Goal: Check status: Check status

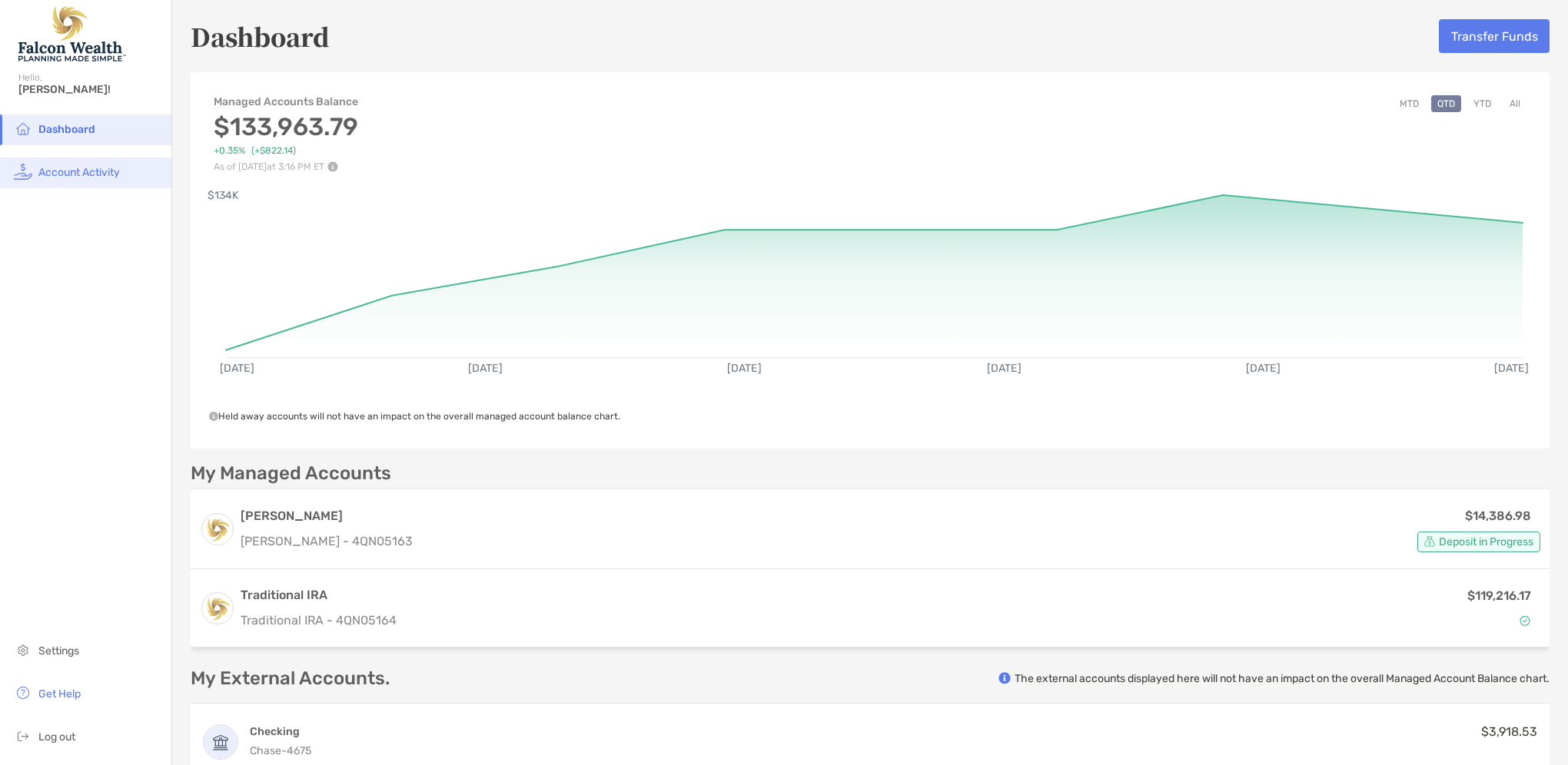
click at [102, 172] on span "Account Activity" at bounding box center [79, 173] width 82 height 13
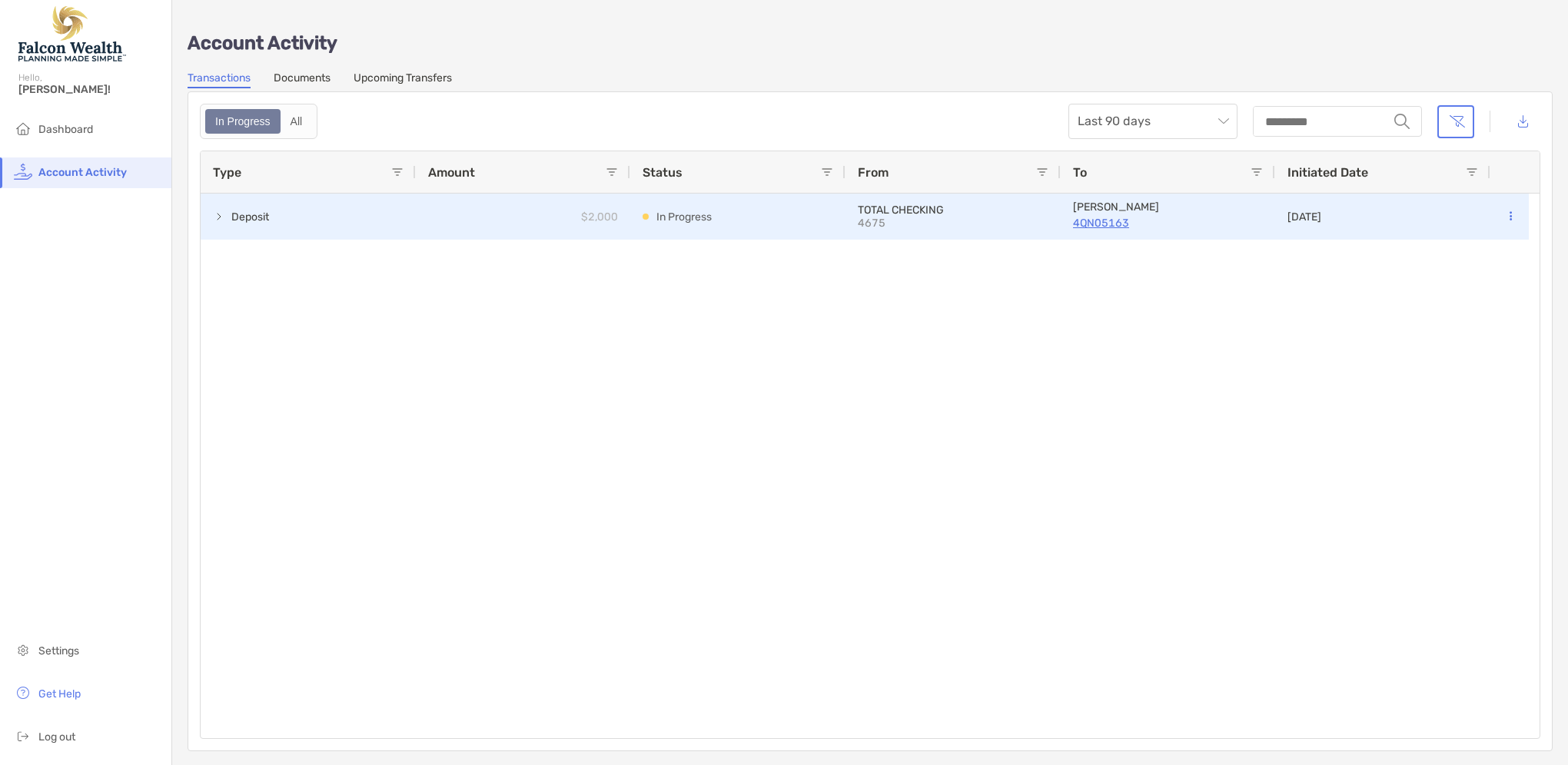
click at [1096, 223] on p "4QN05163" at bounding box center [1168, 224] width 190 height 19
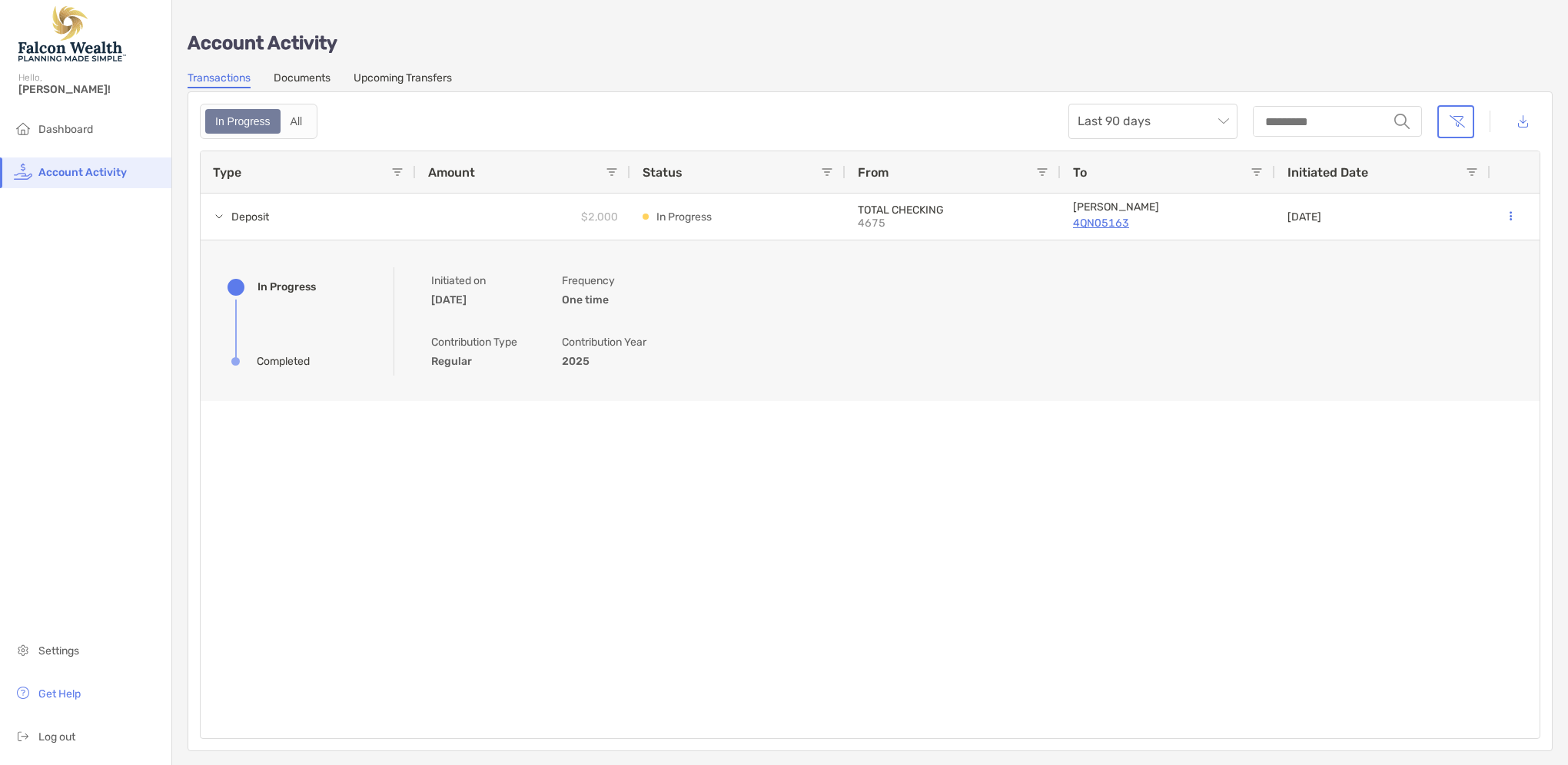
click at [308, 80] on link "Documents" at bounding box center [302, 80] width 57 height 17
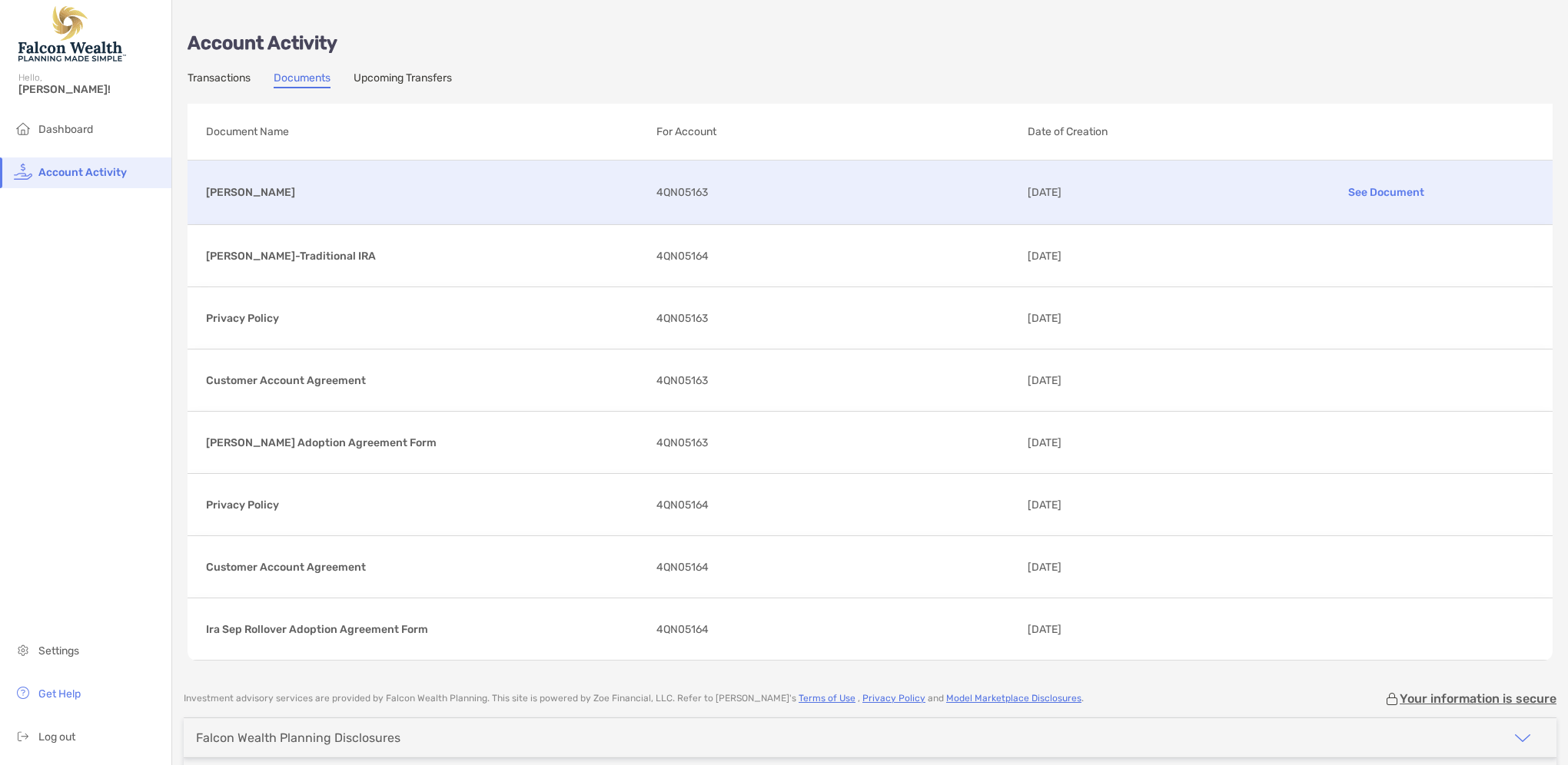
click at [1375, 190] on p "See Document" at bounding box center [1387, 192] width 296 height 27
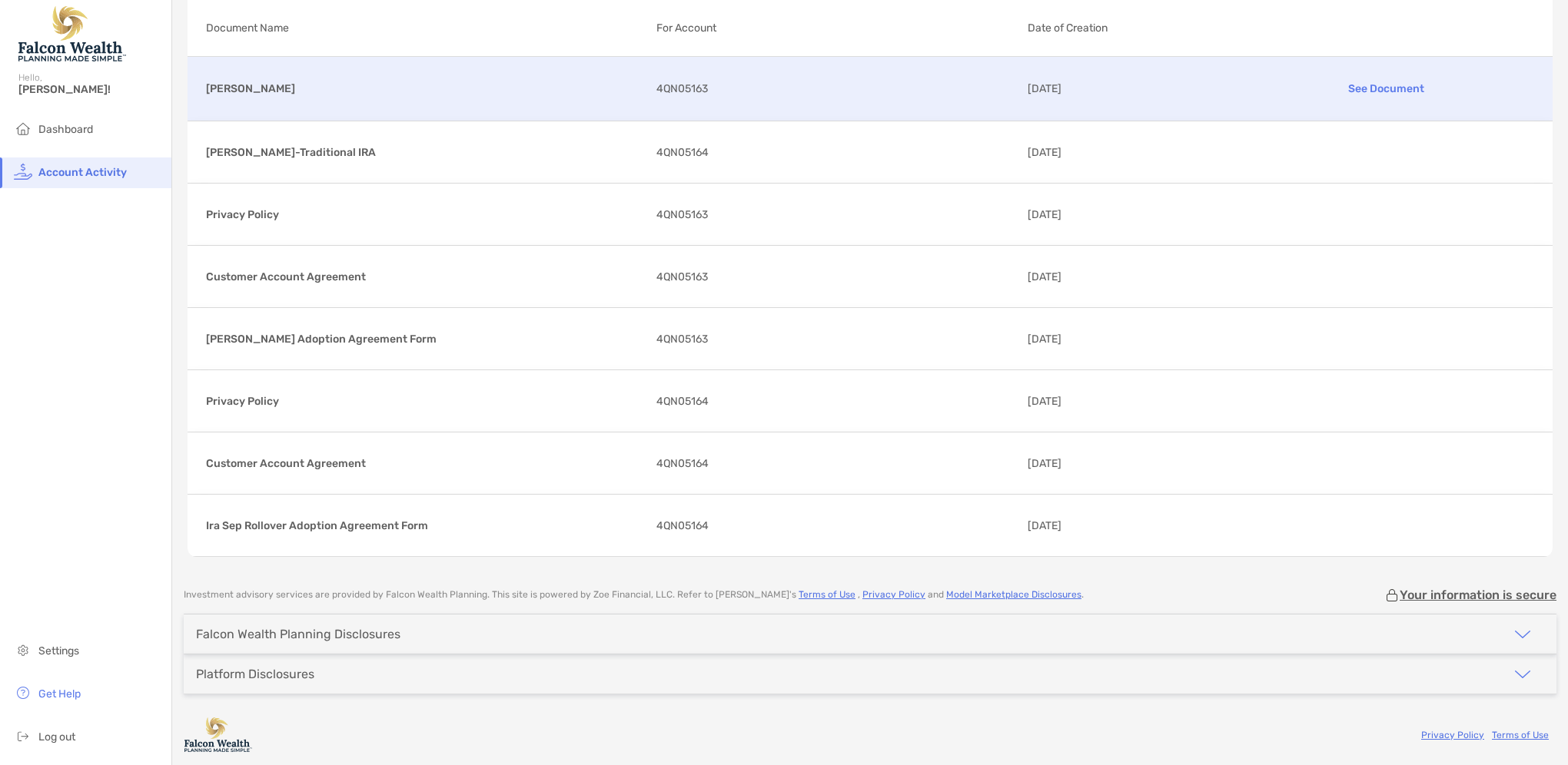
scroll to position [102, 0]
click at [71, 128] on span "Dashboard" at bounding box center [66, 129] width 55 height 13
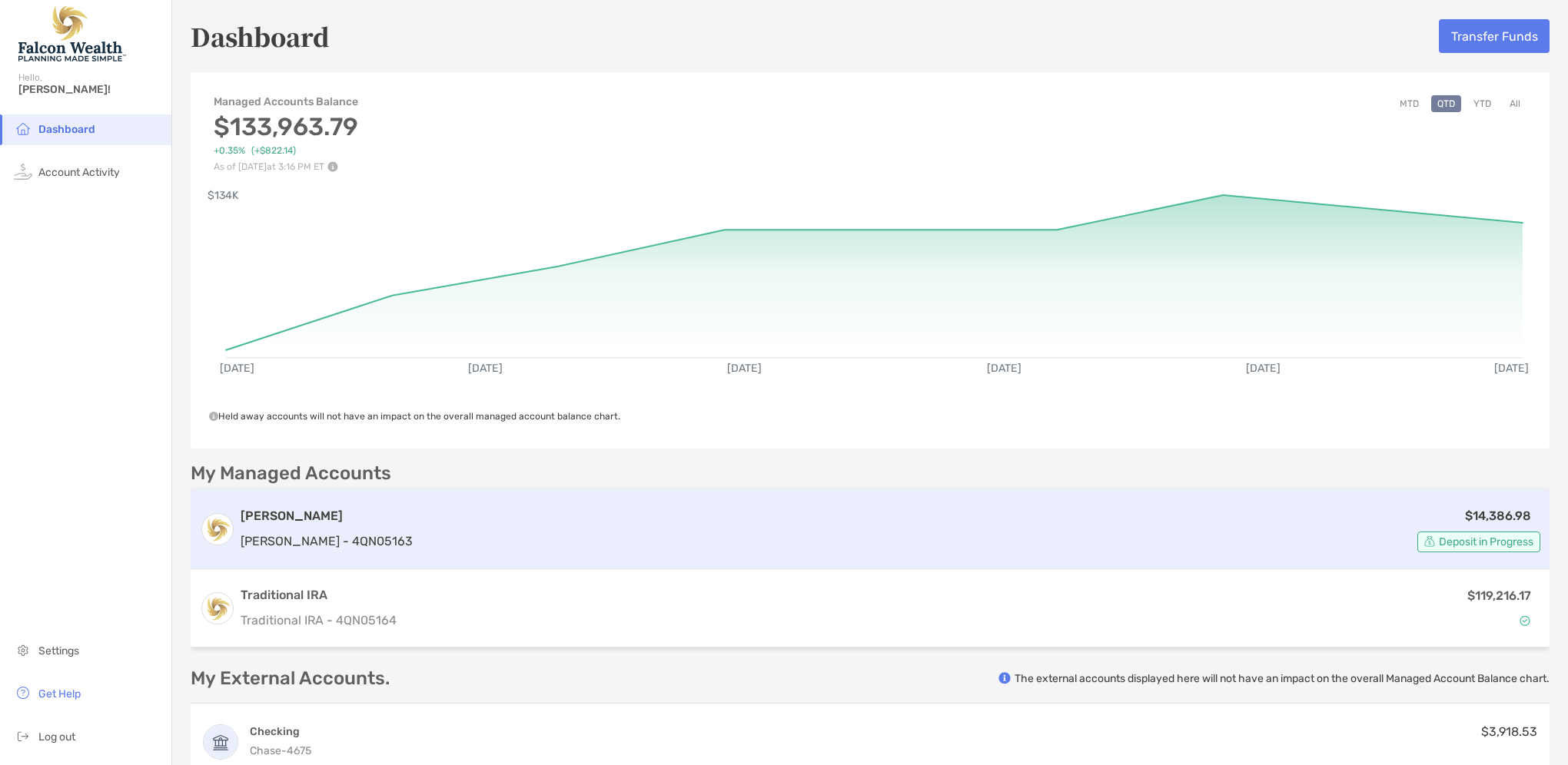
scroll to position [153, 0]
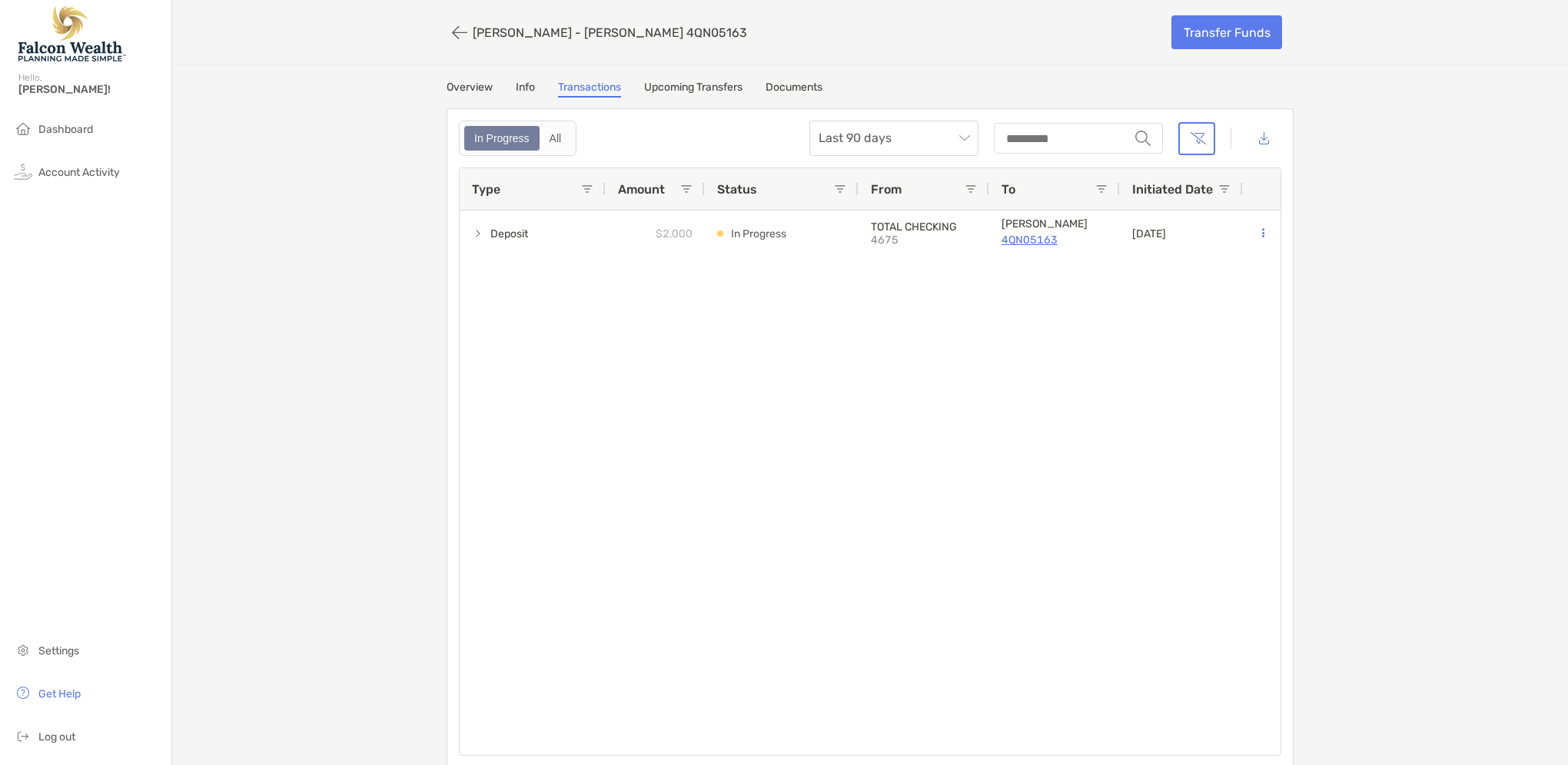
click at [461, 84] on link "Overview" at bounding box center [469, 89] width 46 height 17
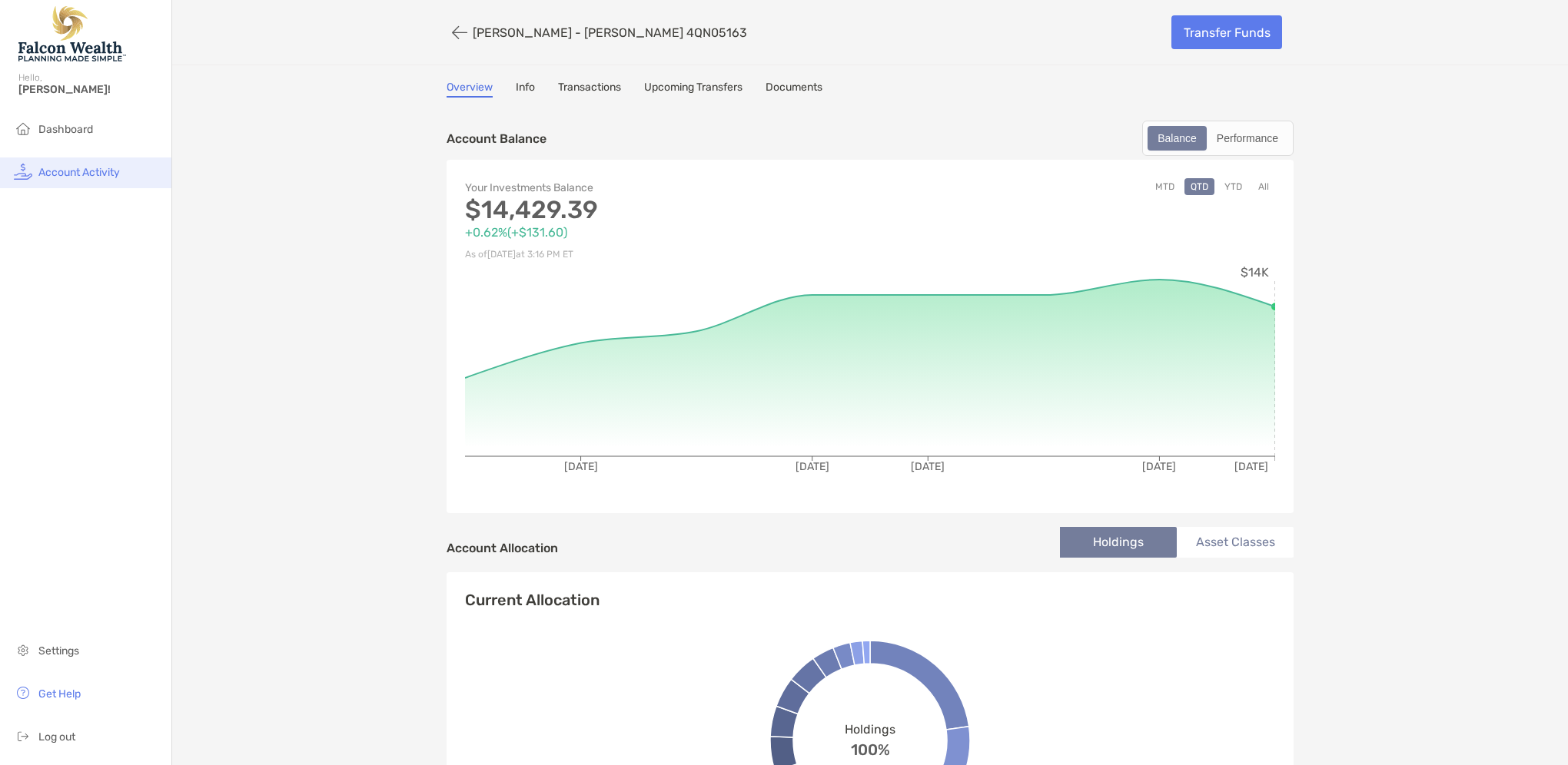
click at [78, 171] on span "Account Activity" at bounding box center [79, 173] width 82 height 13
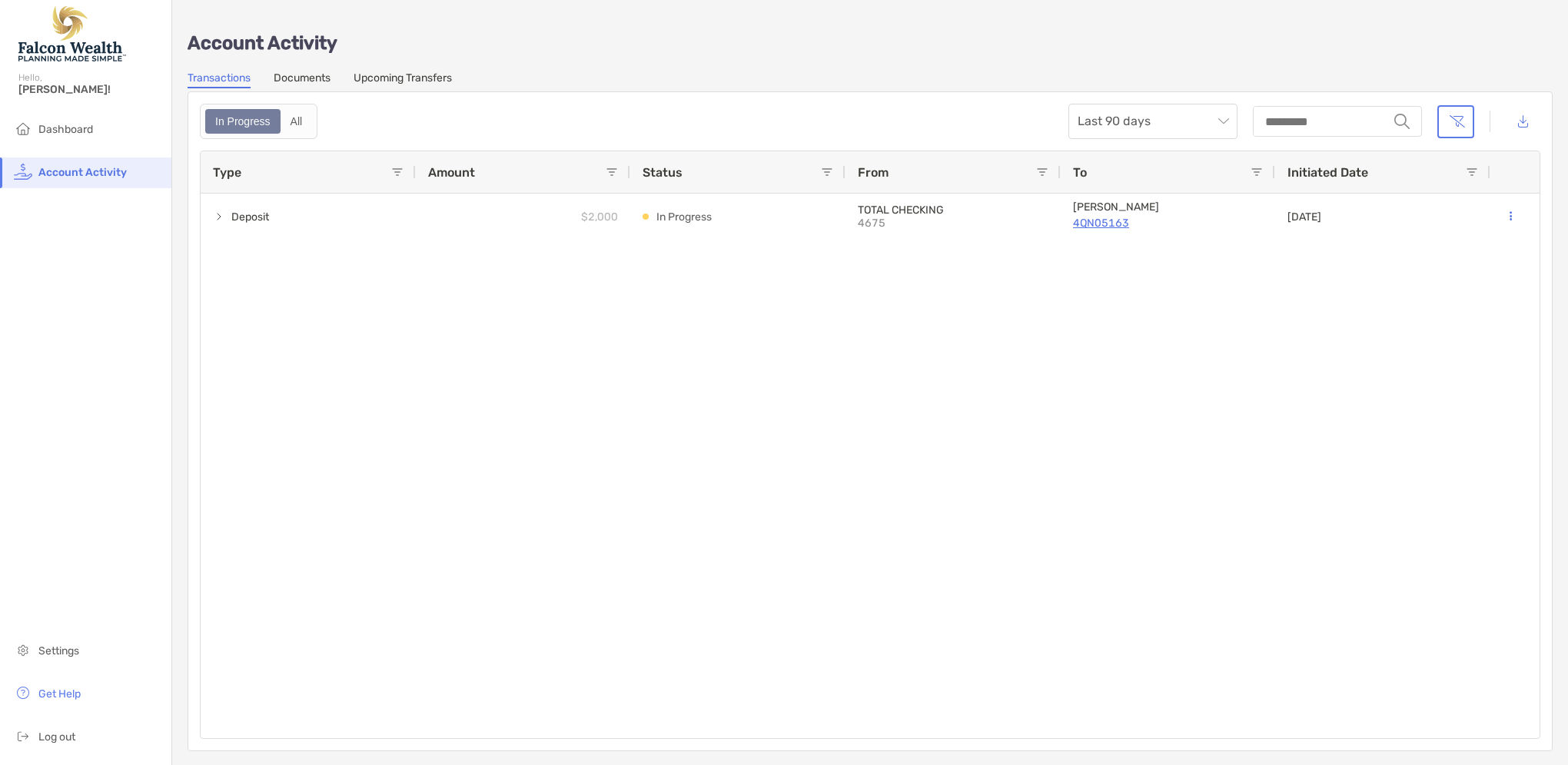
click at [88, 175] on span "Account Activity" at bounding box center [83, 173] width 89 height 13
click at [49, 129] on span "Dashboard" at bounding box center [66, 129] width 55 height 13
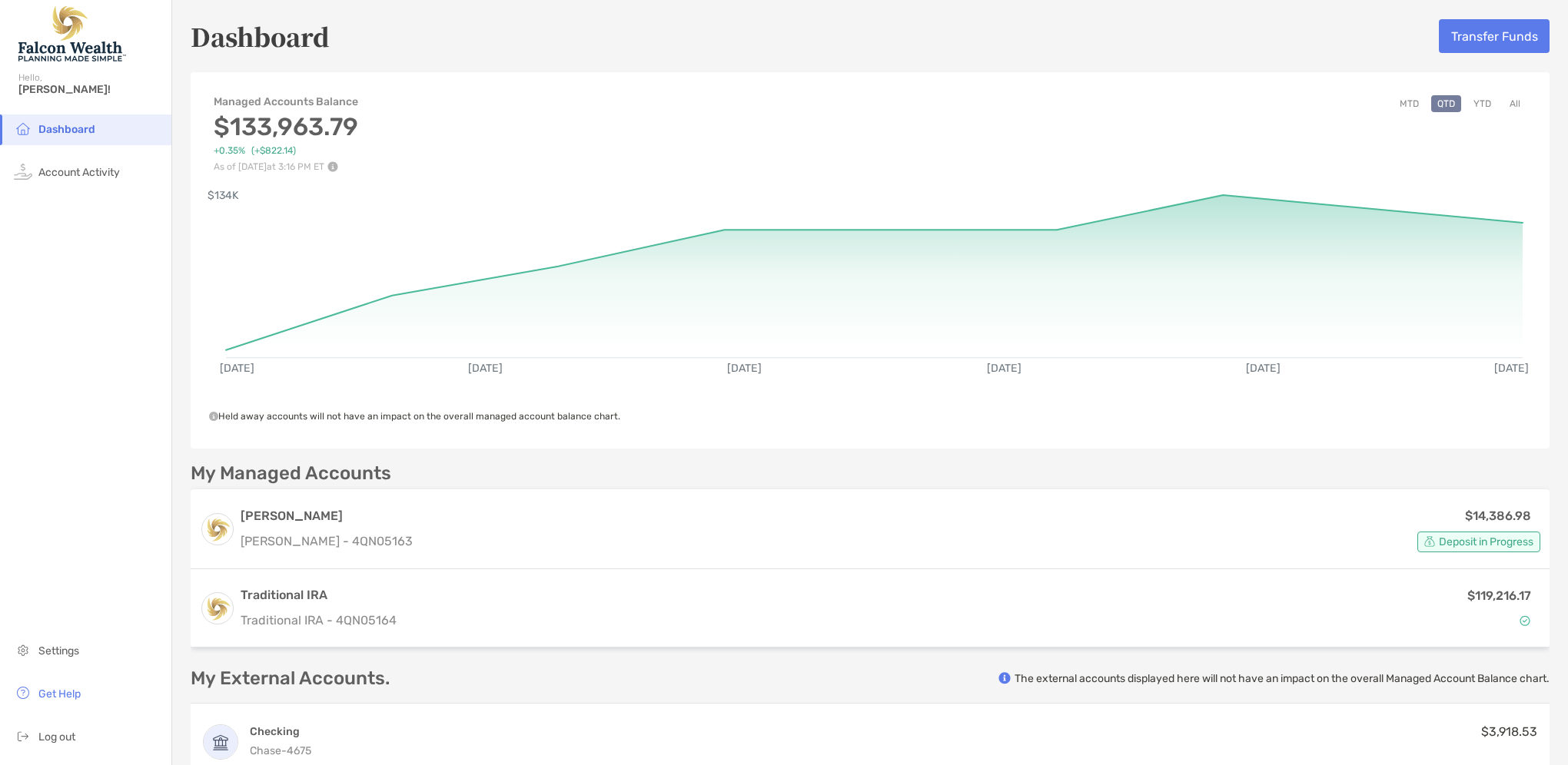
click at [1402, 105] on button "MTD" at bounding box center [1409, 103] width 31 height 17
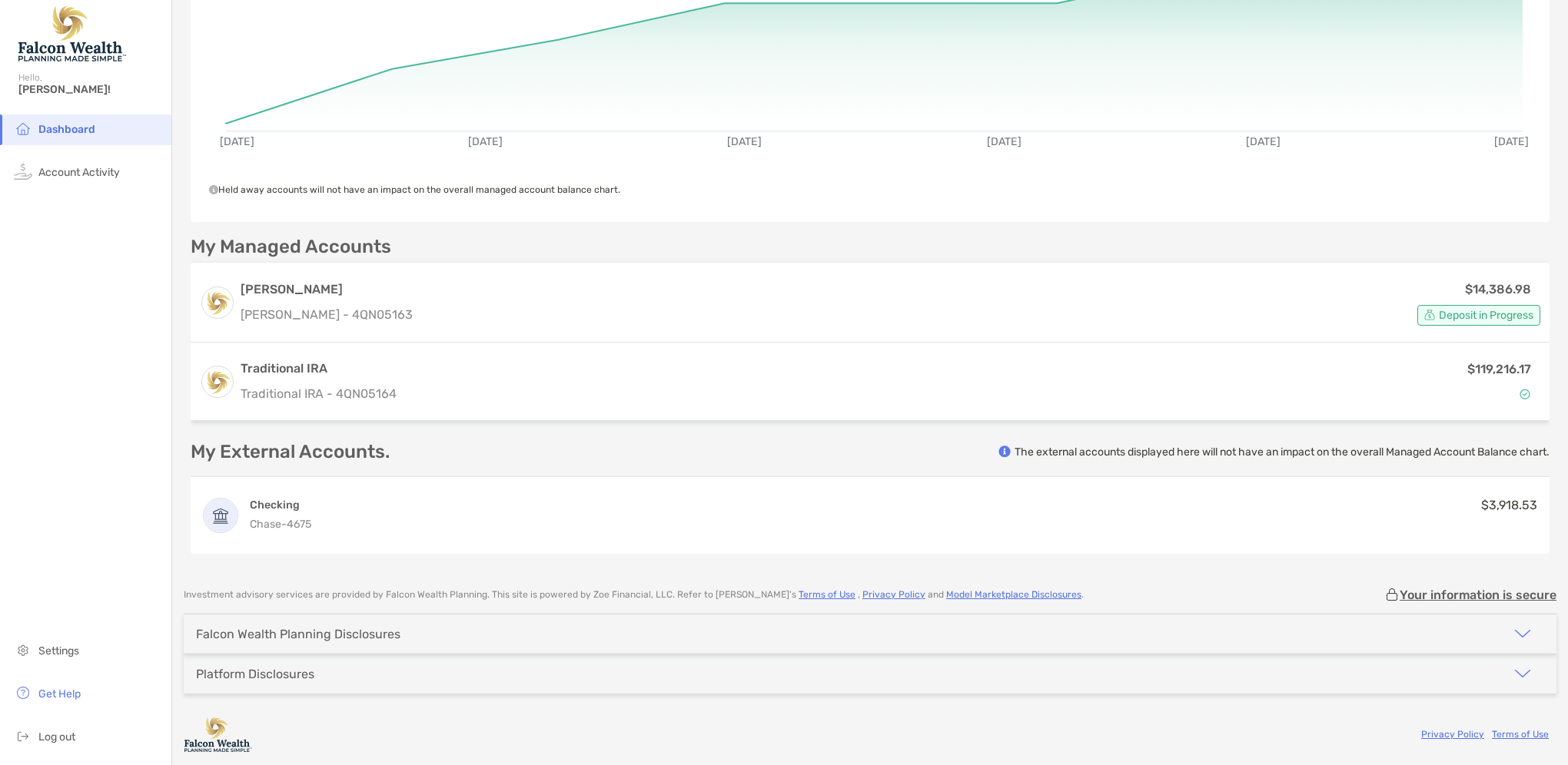
scroll to position [228, 0]
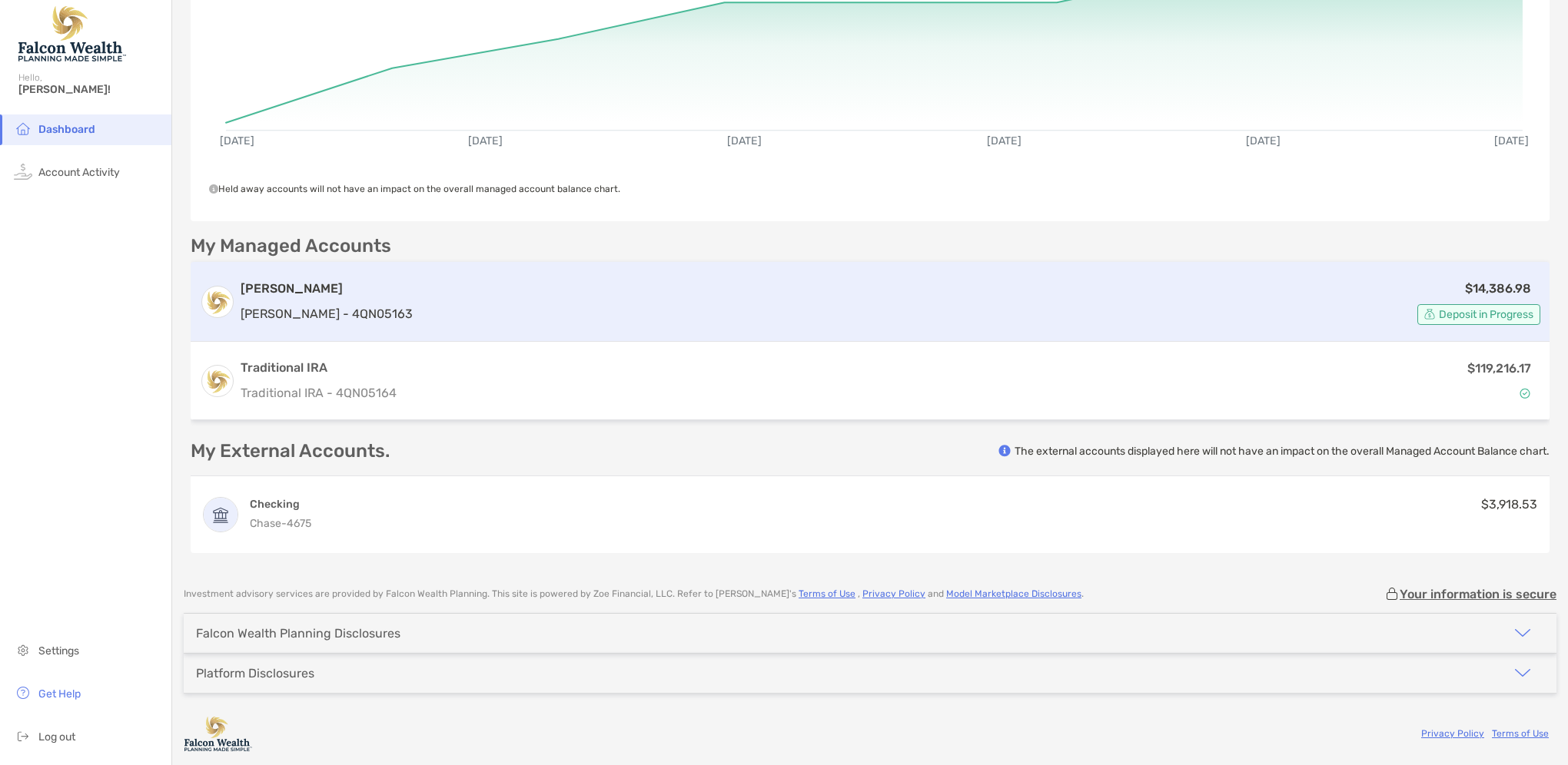
click at [321, 310] on p "[PERSON_NAME] - 4QN05163" at bounding box center [326, 314] width 172 height 19
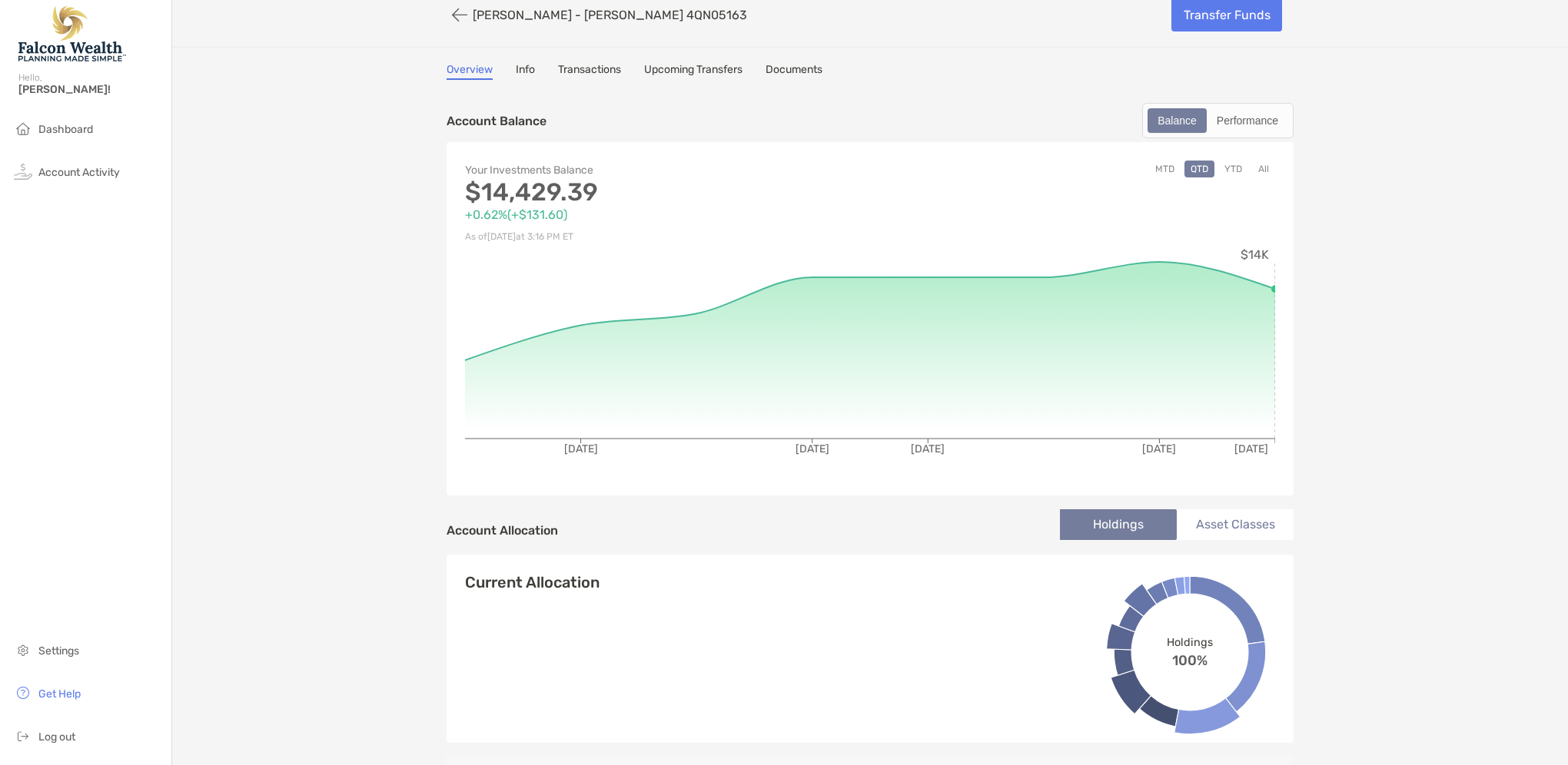
scroll to position [16, 0]
click at [516, 69] on link "Info" at bounding box center [526, 73] width 19 height 17
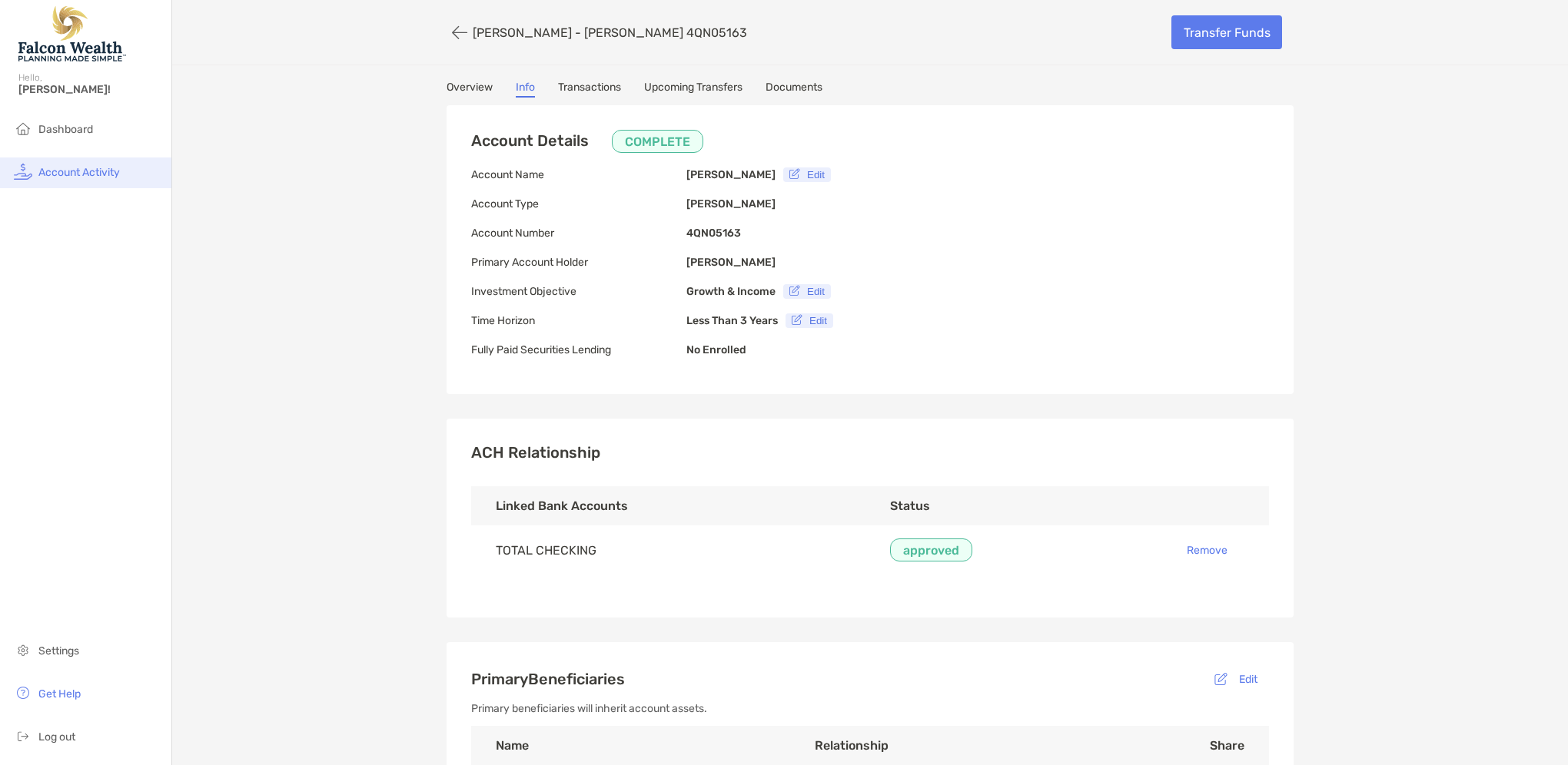
click at [89, 167] on span "Account Activity" at bounding box center [79, 173] width 82 height 13
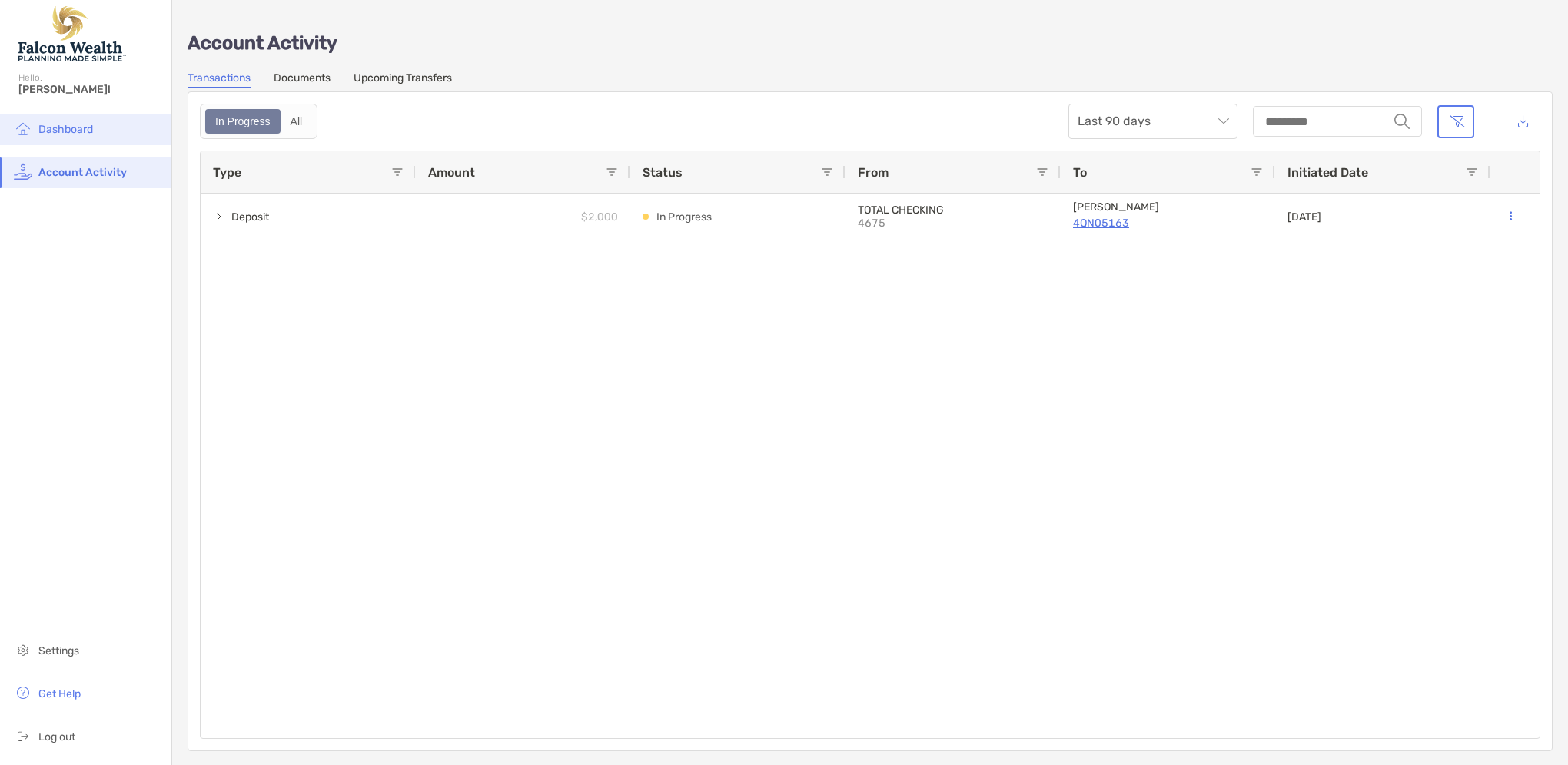
click at [80, 131] on span "Dashboard" at bounding box center [66, 129] width 55 height 13
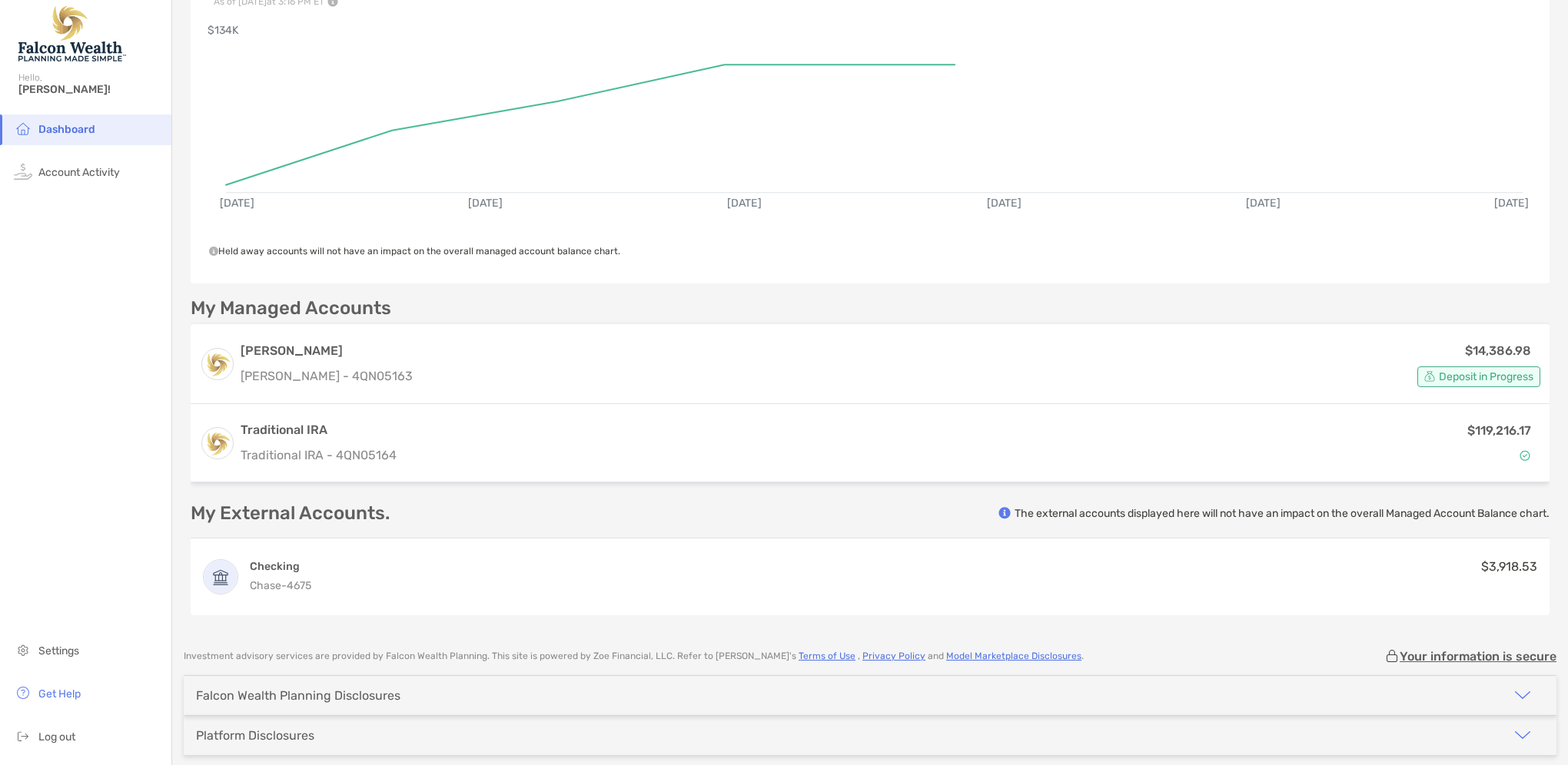
scroll to position [228, 0]
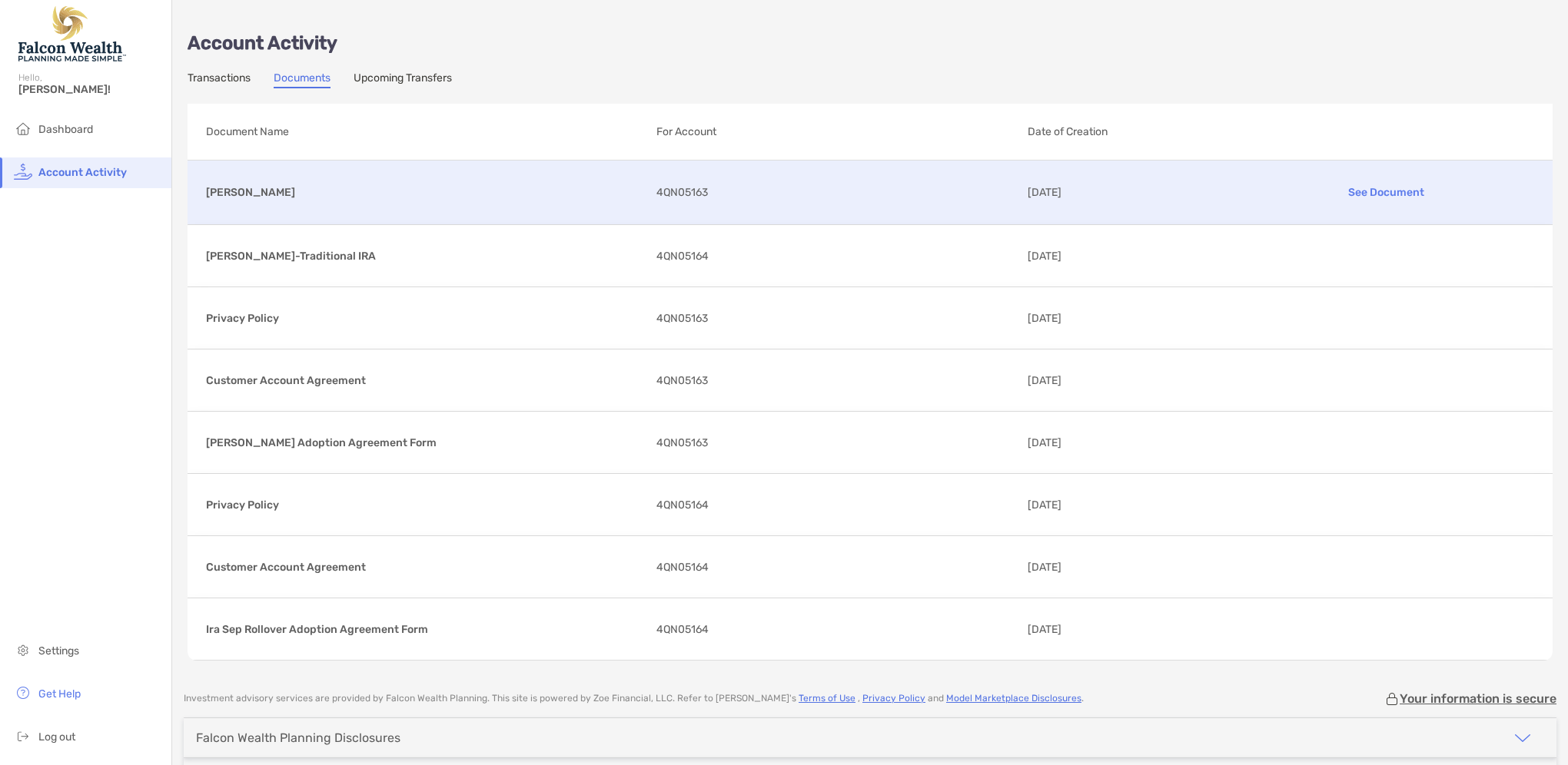
click at [1371, 190] on p "See Document" at bounding box center [1387, 192] width 296 height 27
click at [92, 169] on span "Account Activity" at bounding box center [83, 173] width 89 height 13
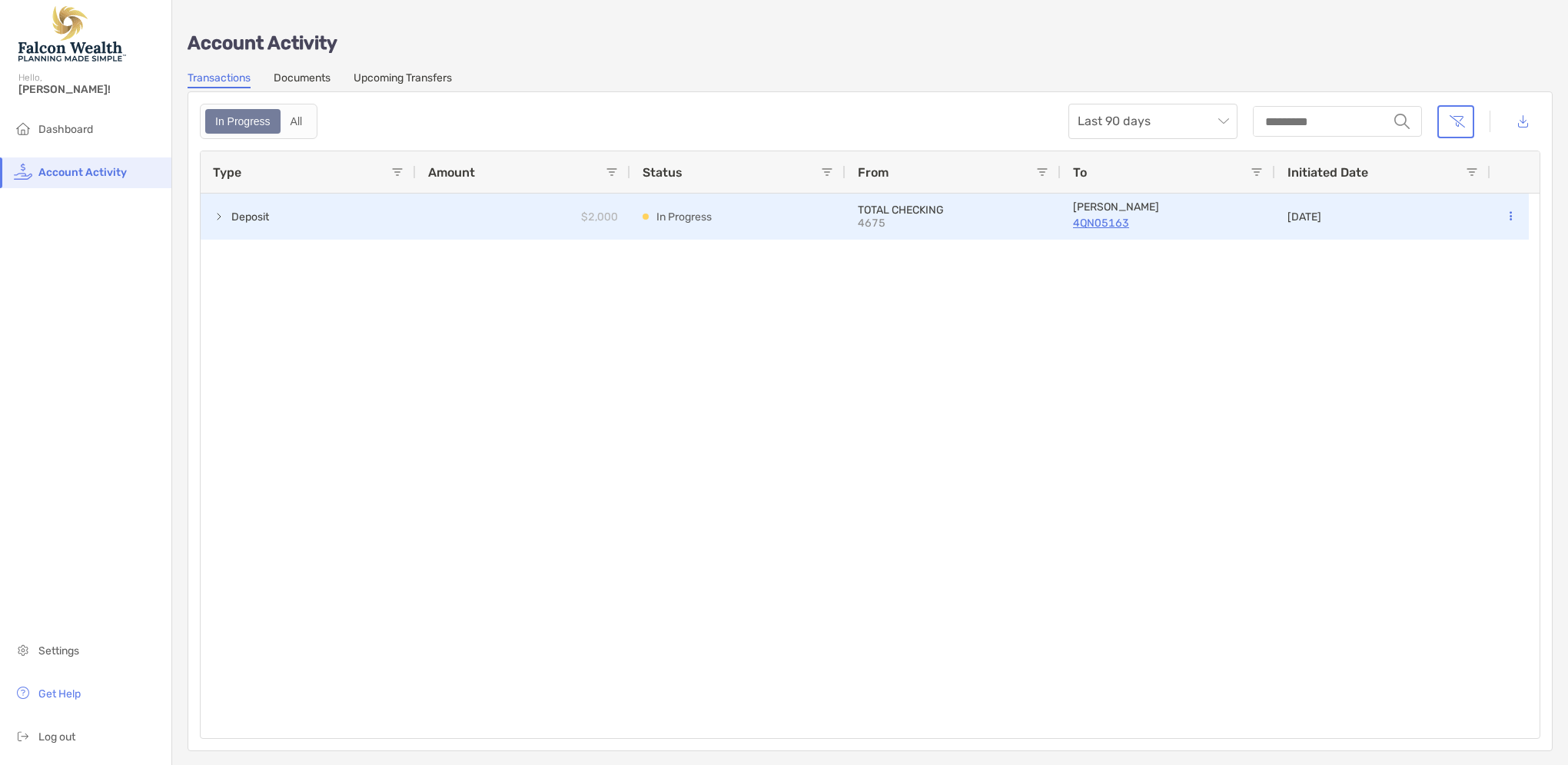
click at [1097, 218] on p "4QN05163" at bounding box center [1168, 224] width 190 height 19
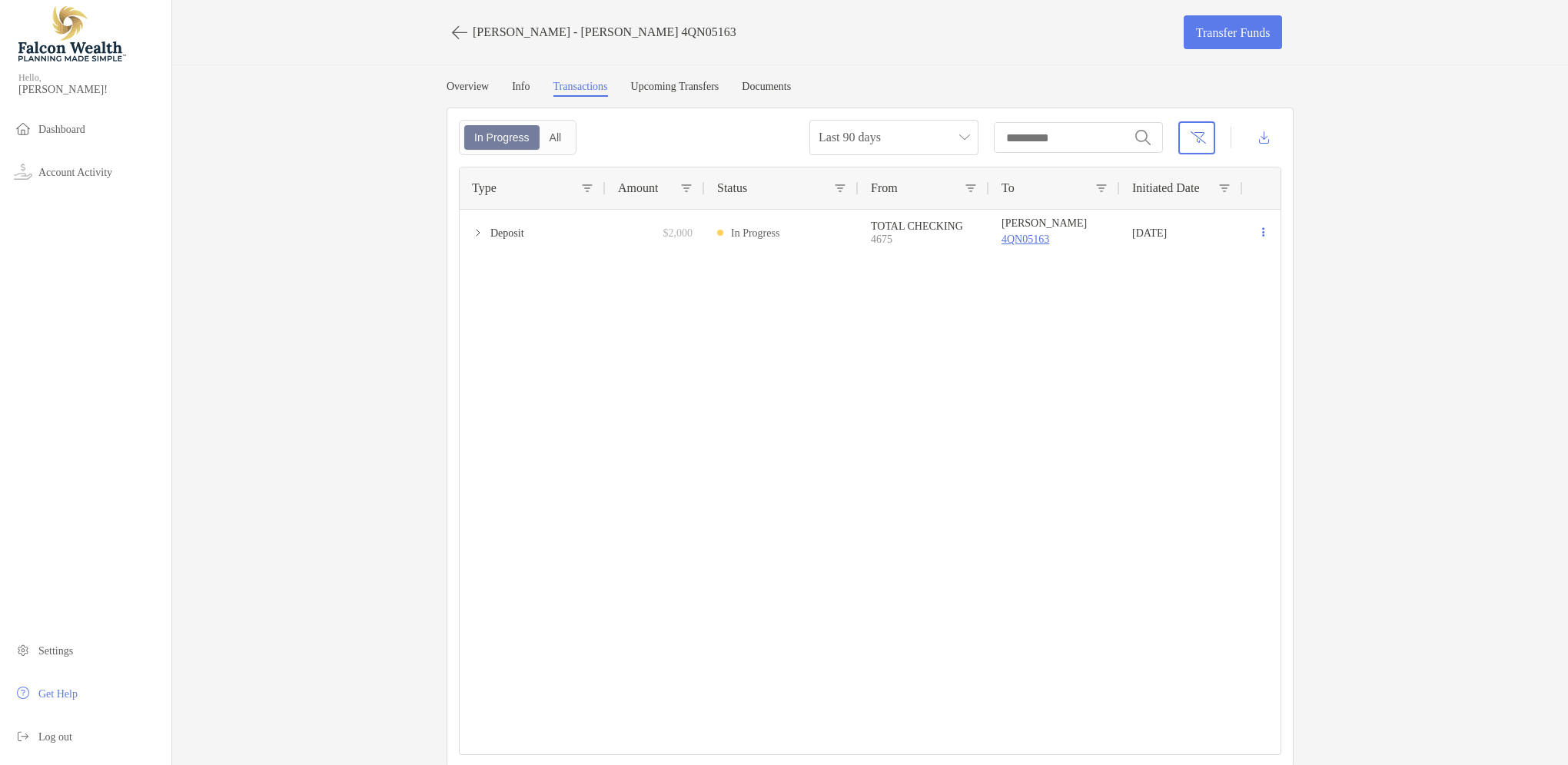
click at [521, 83] on link "Info" at bounding box center [521, 89] width 18 height 16
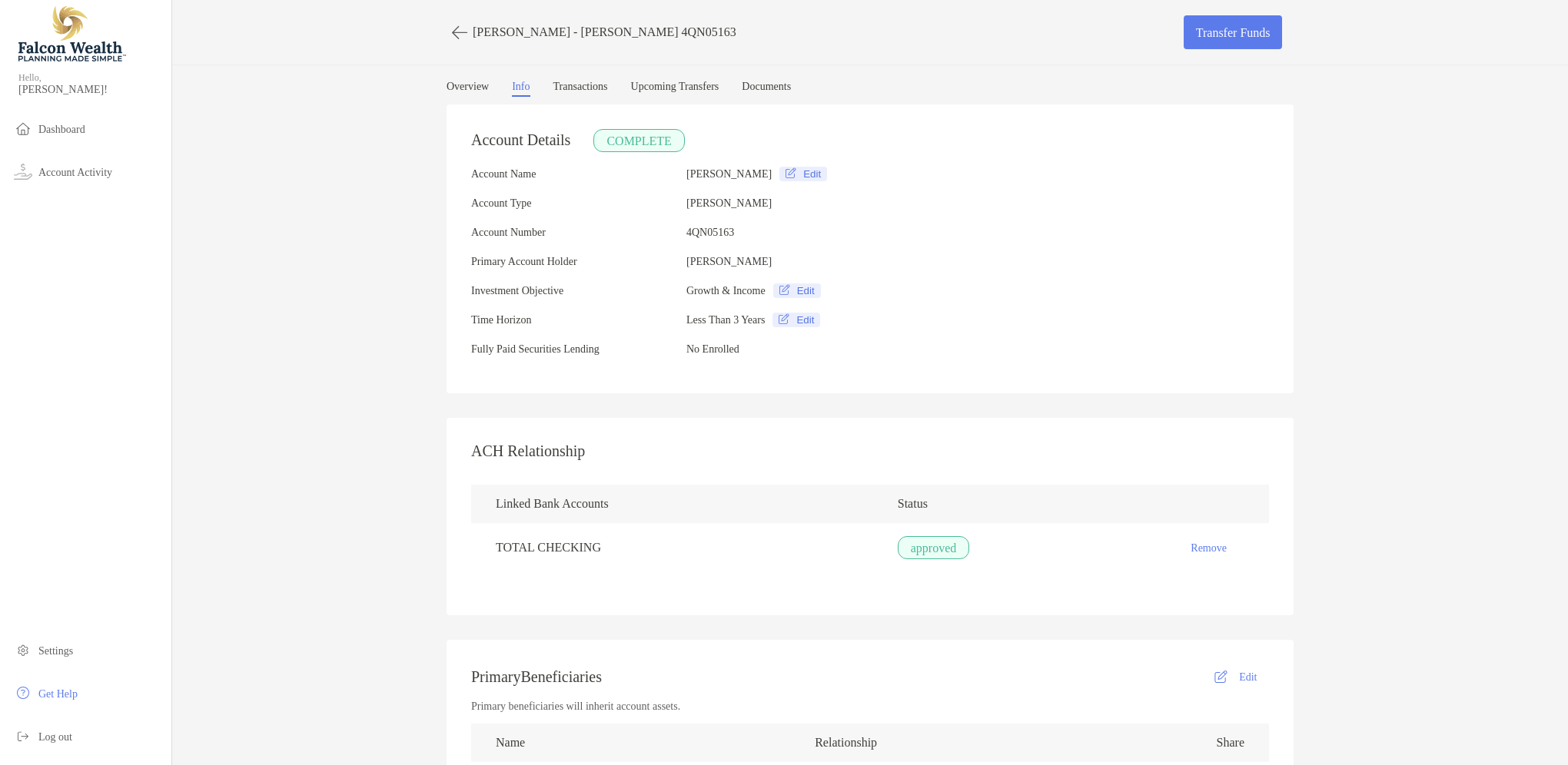
click at [453, 83] on link "Overview" at bounding box center [467, 89] width 42 height 16
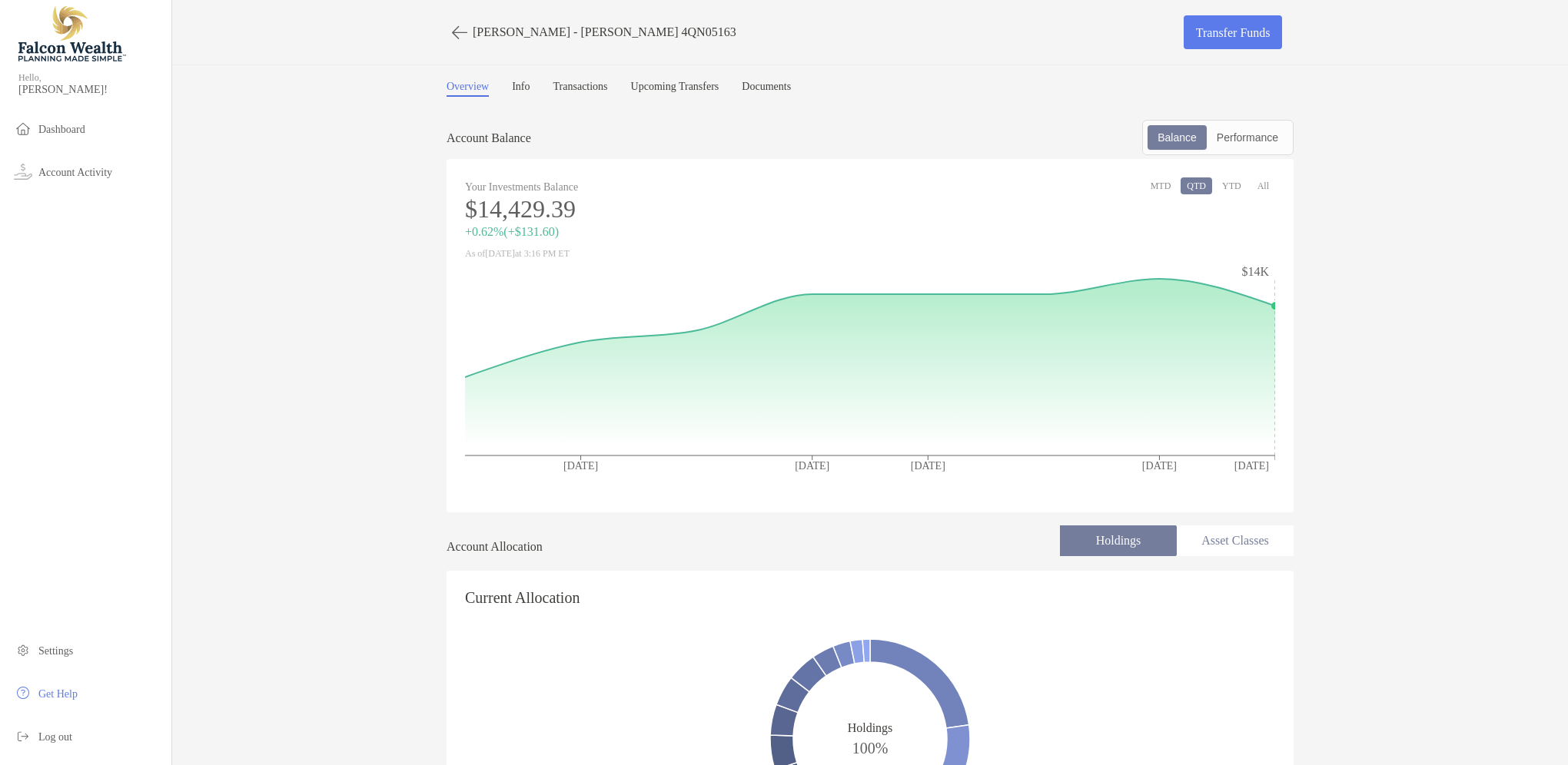
click at [791, 82] on link "Documents" at bounding box center [766, 89] width 49 height 16
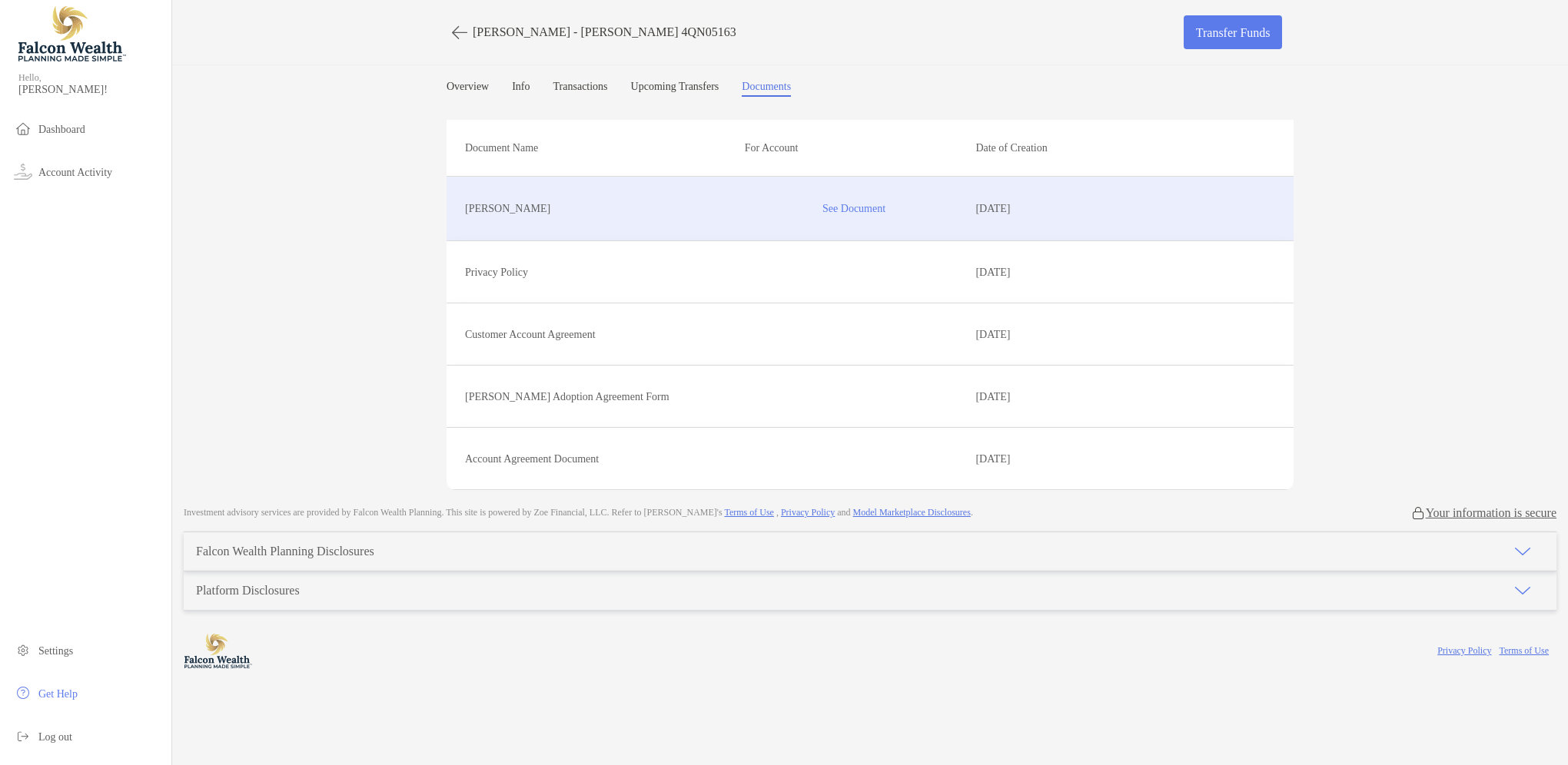
click at [845, 203] on p "See Document" at bounding box center [854, 208] width 219 height 27
click at [524, 83] on link "Info" at bounding box center [521, 89] width 18 height 16
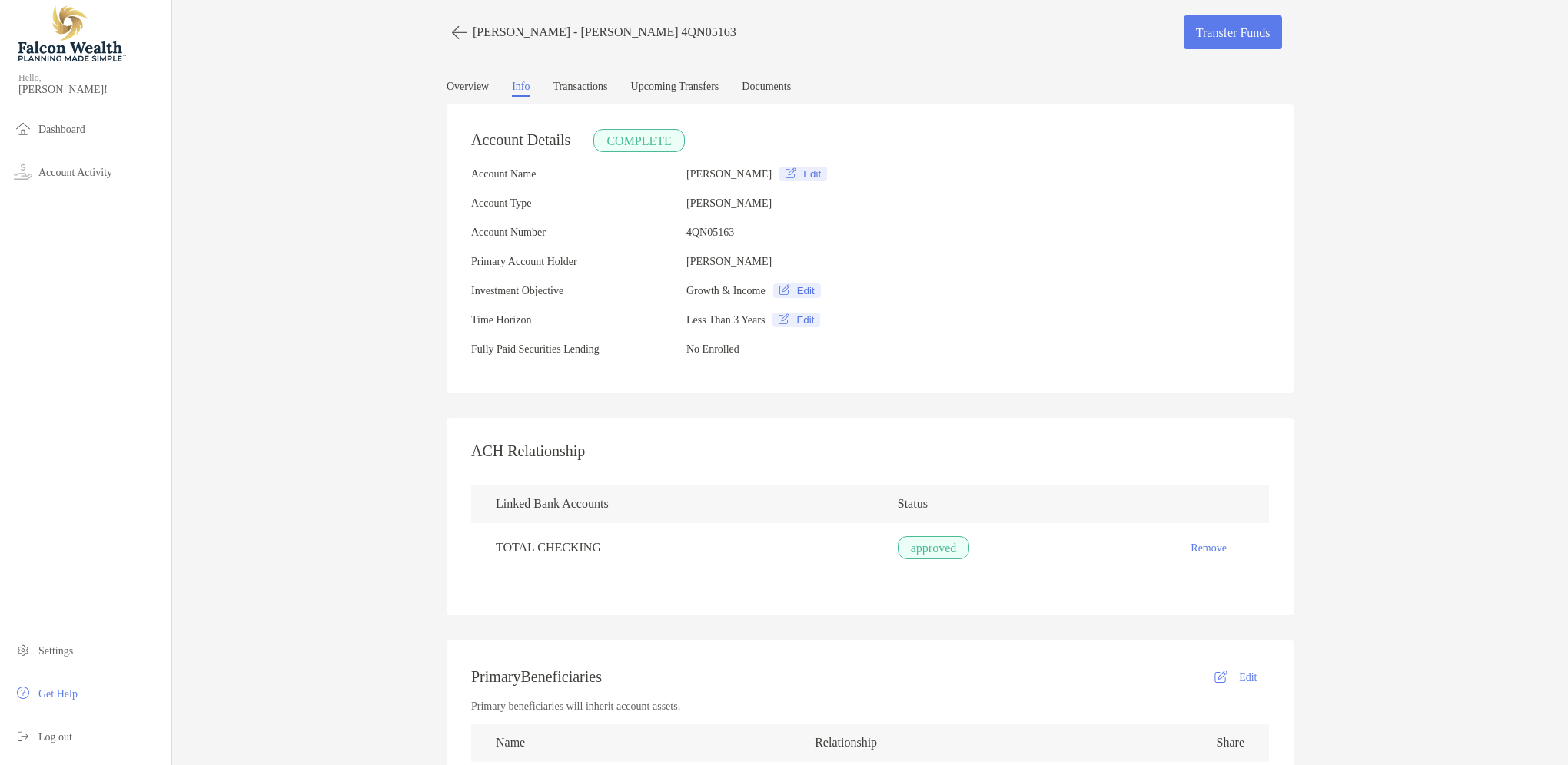
click at [595, 82] on link "Transactions" at bounding box center [581, 89] width 55 height 16
